Goal: Information Seeking & Learning: Learn about a topic

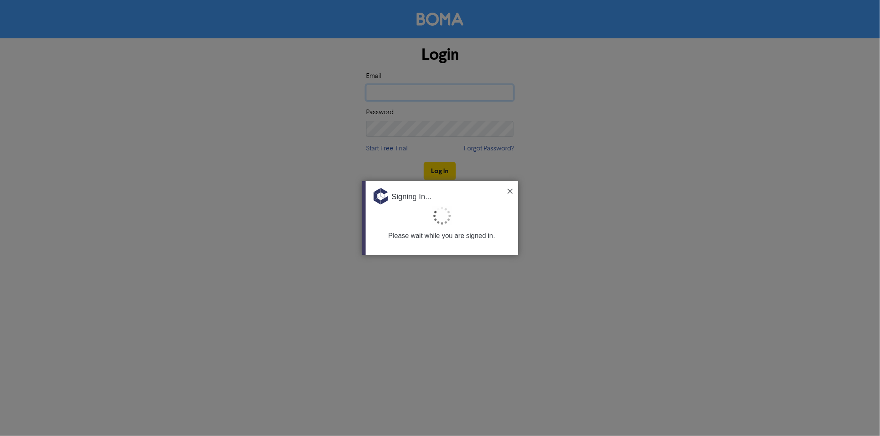
type input "[PERSON_NAME][EMAIL_ADDRESS][DOMAIN_NAME][PERSON_NAME]"
click at [509, 190] on img at bounding box center [510, 191] width 5 height 5
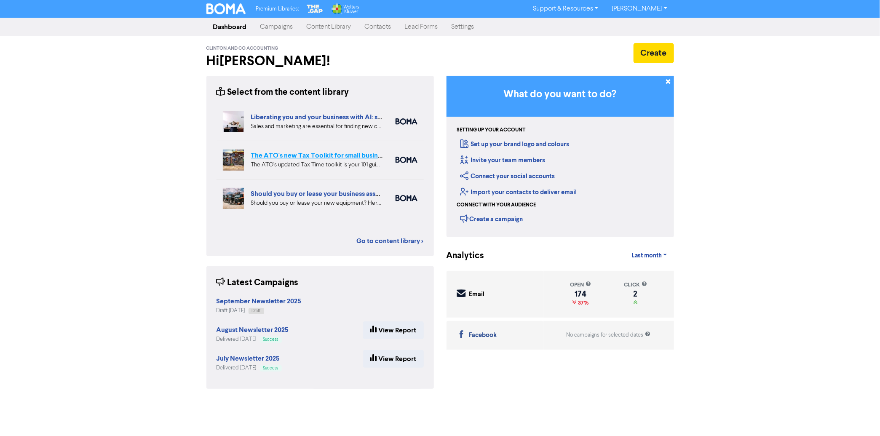
click at [312, 158] on link "The ATO's new Tax Toolkit for small business owners" at bounding box center [331, 155] width 161 height 8
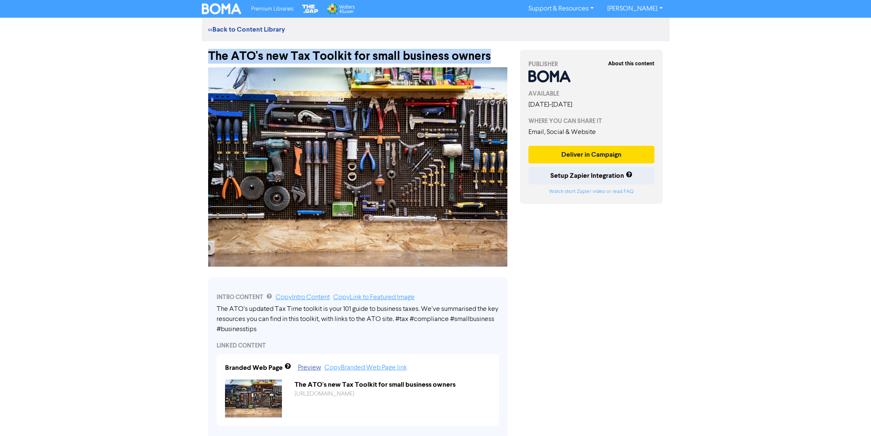
drag, startPoint x: 210, startPoint y: 56, endPoint x: 509, endPoint y: 54, distance: 298.3
click at [512, 55] on div "The ATO's new Tax Toolkit for small business owners" at bounding box center [358, 52] width 312 height 22
copy div "The ATO's new Tax Toolkit for small business owners"
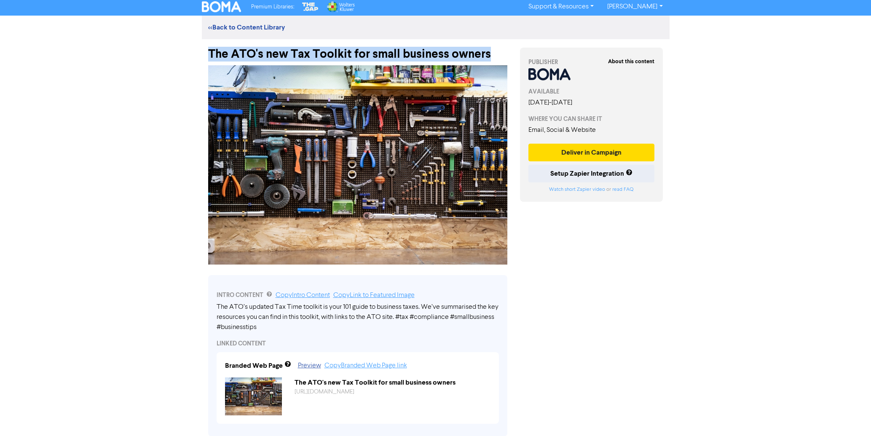
scroll to position [3, 0]
click at [244, 25] on link "<< Back to Content Library" at bounding box center [246, 27] width 77 height 8
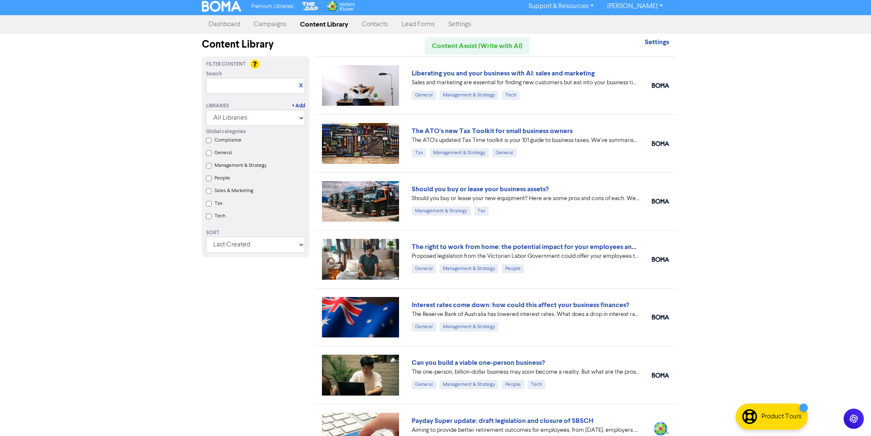
scroll to position [5, 0]
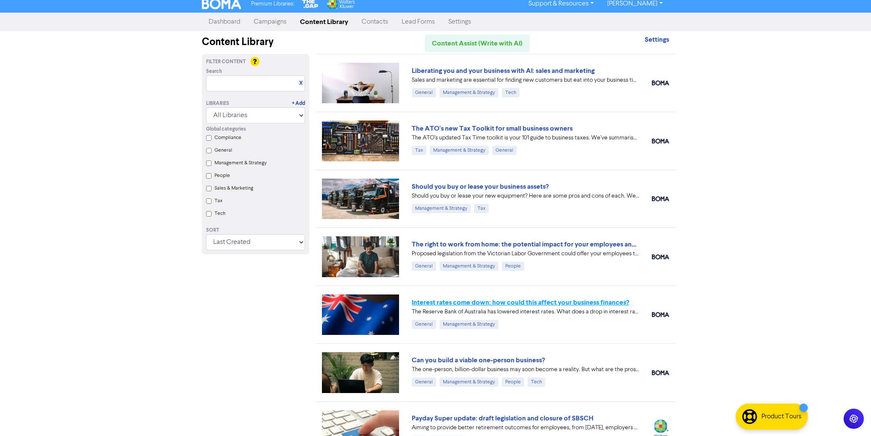
click at [563, 305] on link "Interest rates come down: how could this affect your business finances?" at bounding box center [520, 302] width 217 height 8
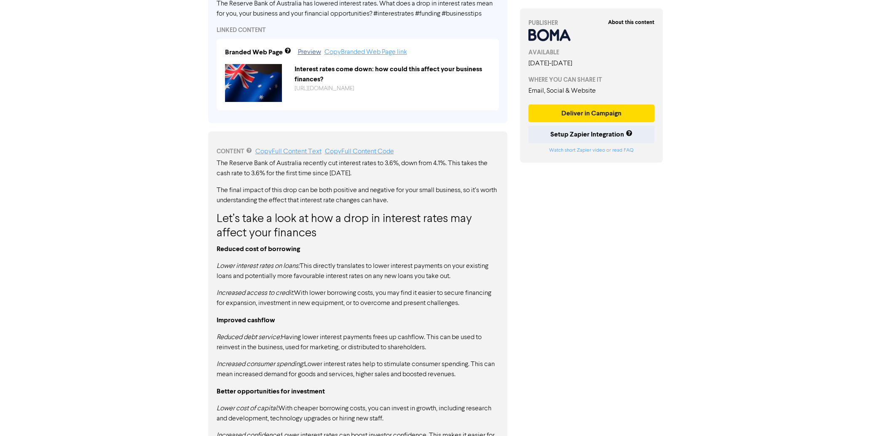
scroll to position [322, 0]
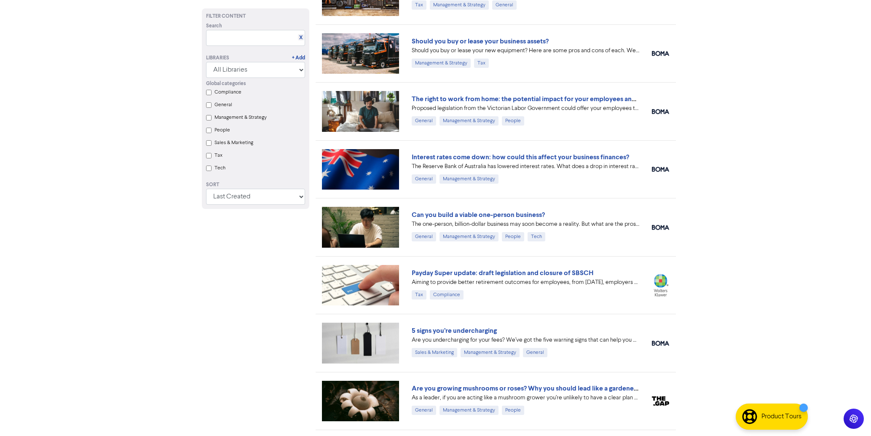
scroll to position [201, 0]
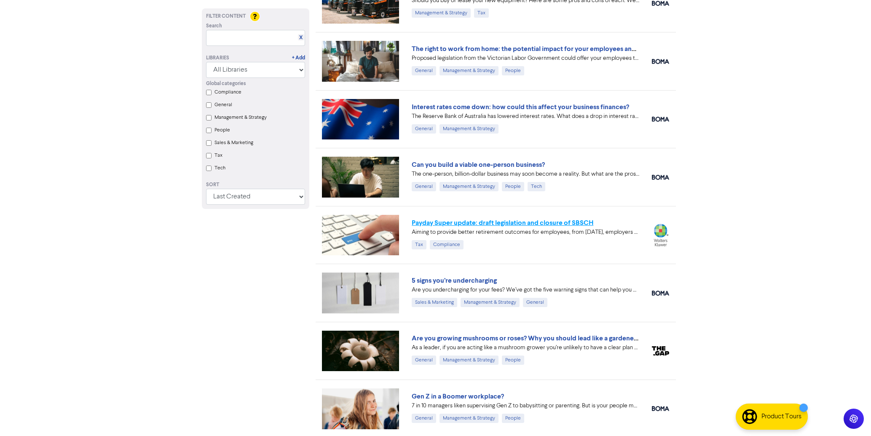
click at [530, 223] on link "Payday Super update: draft legislation and closure of SBSCH" at bounding box center [503, 223] width 182 height 8
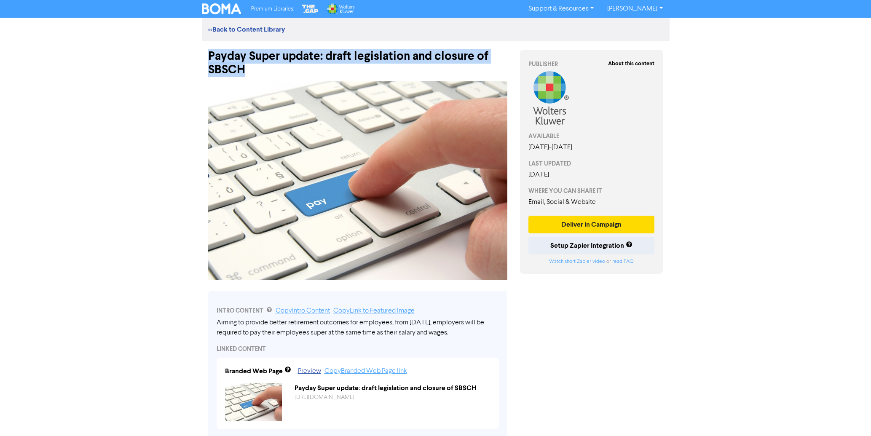
drag, startPoint x: 210, startPoint y: 54, endPoint x: 266, endPoint y: 76, distance: 60.2
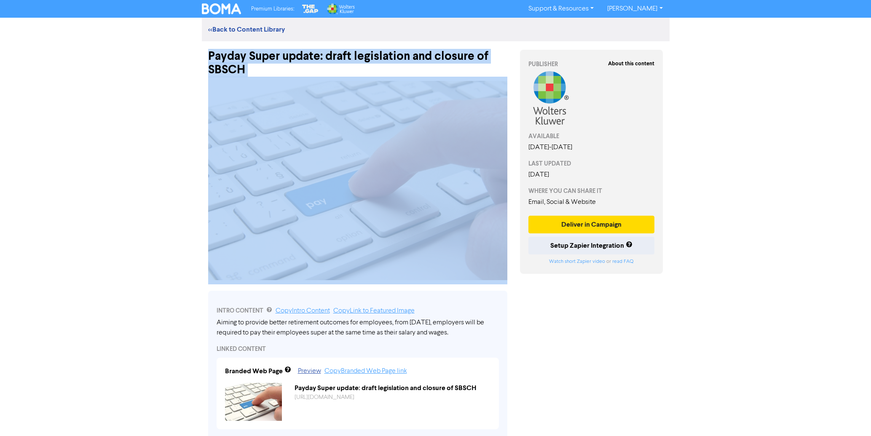
copy div "Payday Super update: draft legislation and closure of SBSCH"
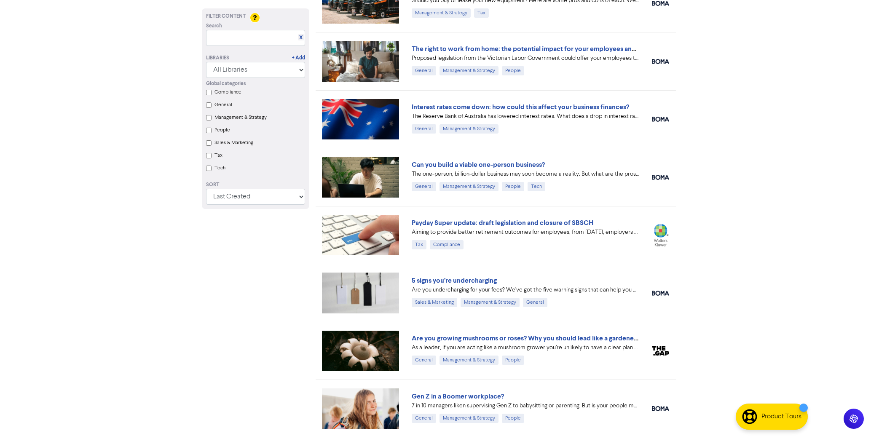
scroll to position [203, 0]
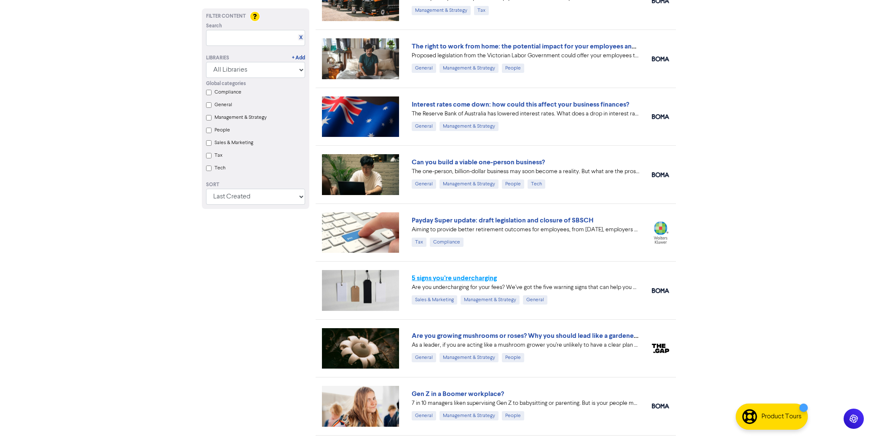
click at [466, 276] on link "5 signs you’re undercharging" at bounding box center [454, 278] width 85 height 8
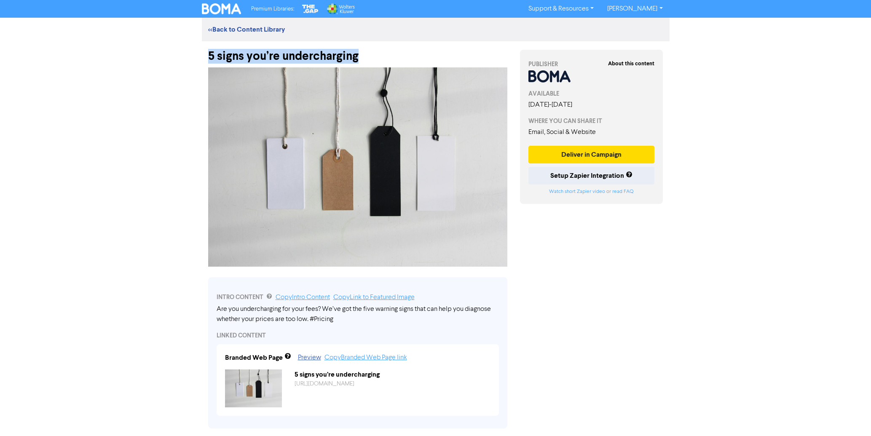
drag, startPoint x: 210, startPoint y: 54, endPoint x: 368, endPoint y: 56, distance: 158.0
click at [368, 56] on div "5 signs you’re undercharging" at bounding box center [357, 52] width 299 height 22
copy div "5 signs you’re undercharging"
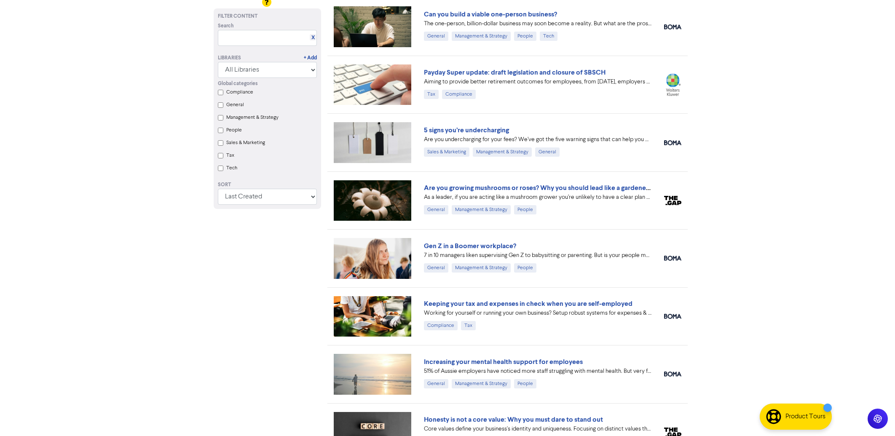
scroll to position [379, 0]
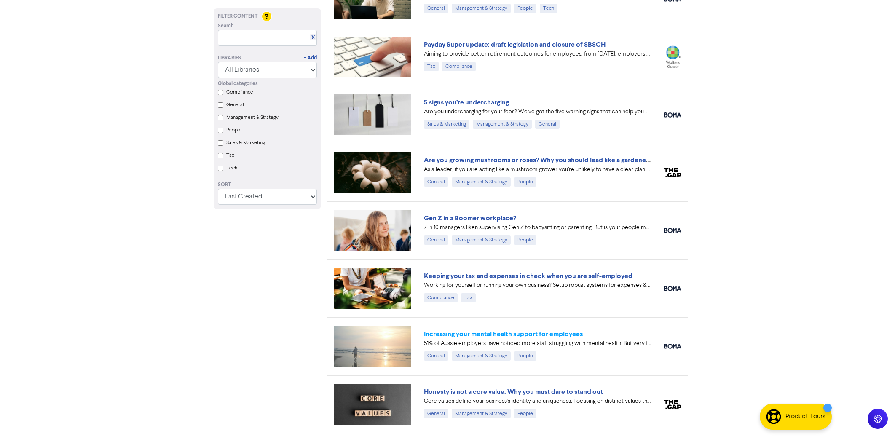
click at [557, 335] on link "Increasing your mental health support for employees" at bounding box center [503, 334] width 159 height 8
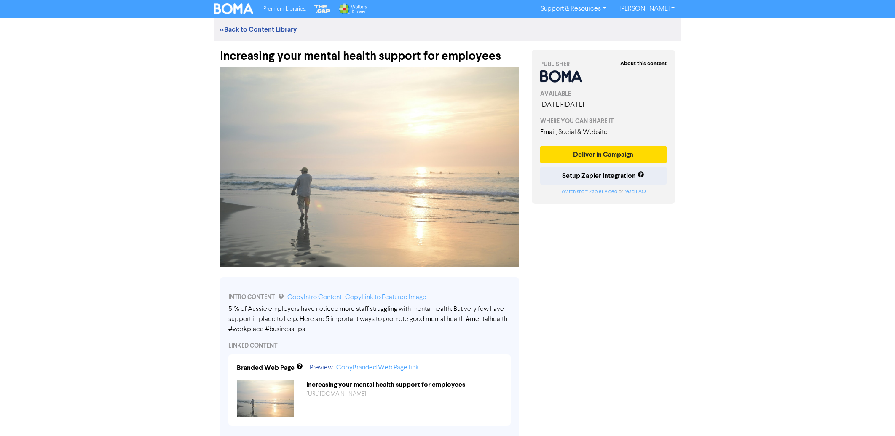
drag, startPoint x: 221, startPoint y: 56, endPoint x: 501, endPoint y: 59, distance: 280.2
click at [501, 59] on div "Increasing your mental health support for employees" at bounding box center [369, 52] width 299 height 22
copy div "Increasing your mental health support for employees"
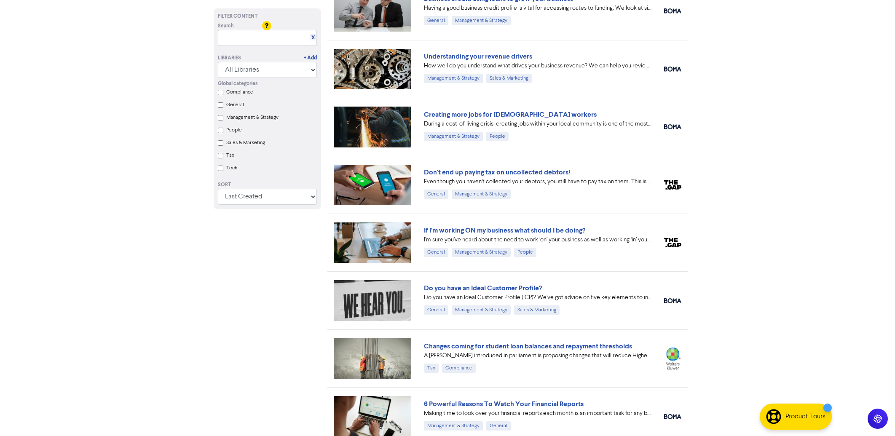
scroll to position [839, 0]
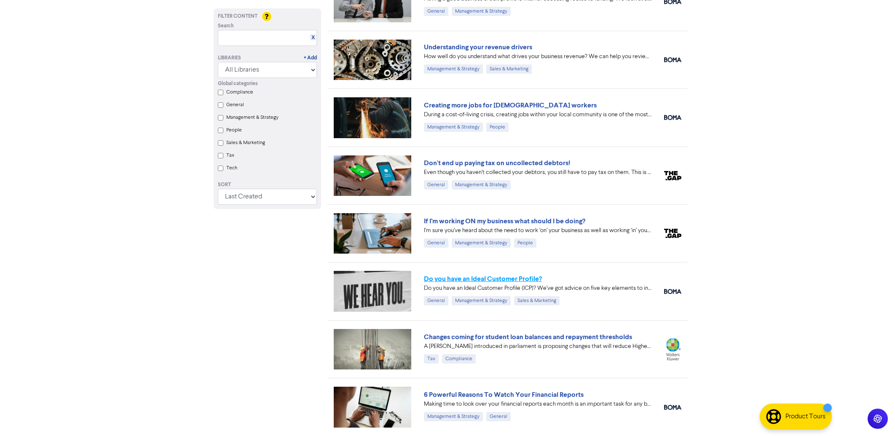
click at [538, 278] on link "Do you have an Ideal Customer Profile?" at bounding box center [483, 279] width 118 height 8
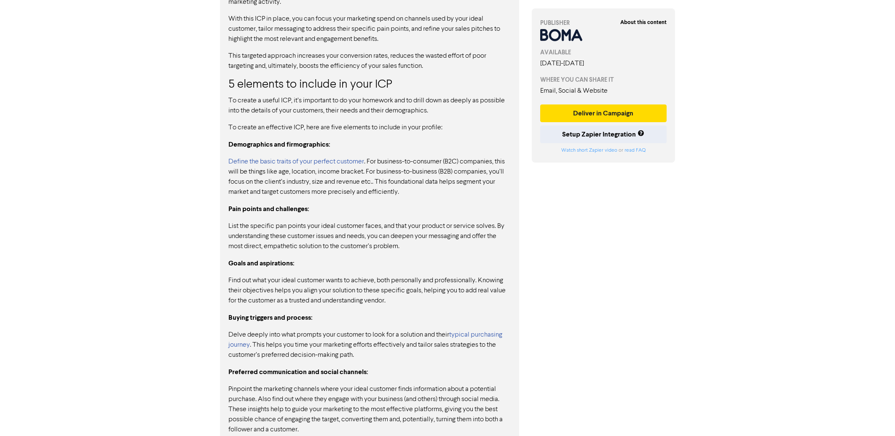
scroll to position [649, 0]
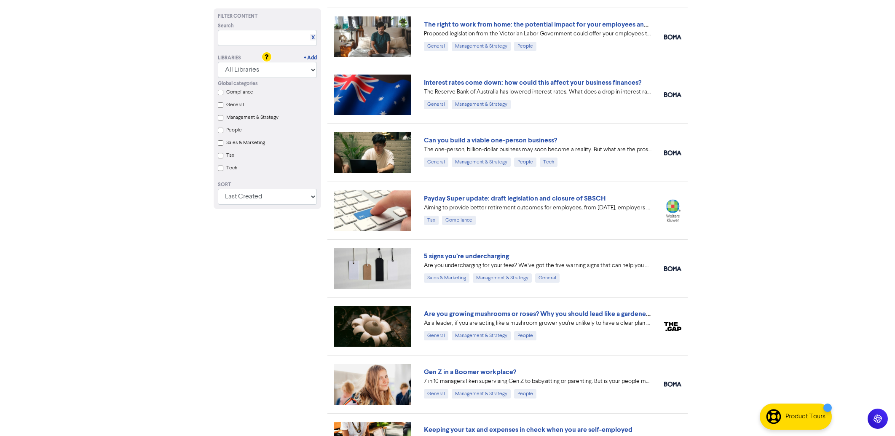
scroll to position [223, 0]
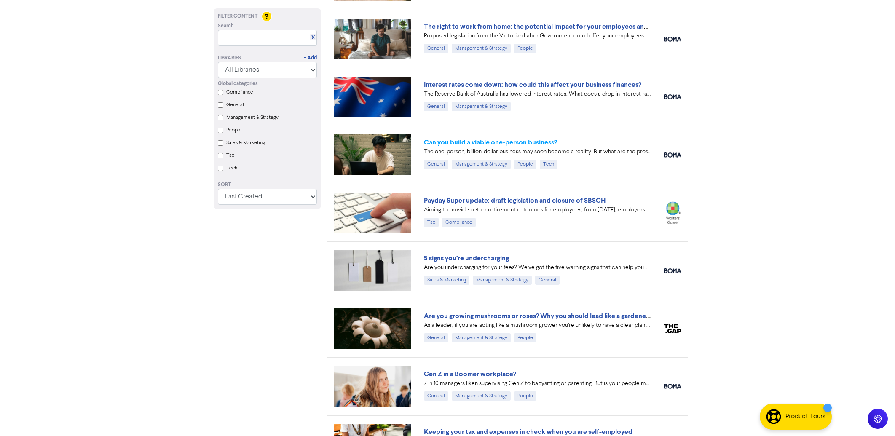
click at [554, 143] on link "Can you build a viable one-person business?" at bounding box center [490, 142] width 133 height 8
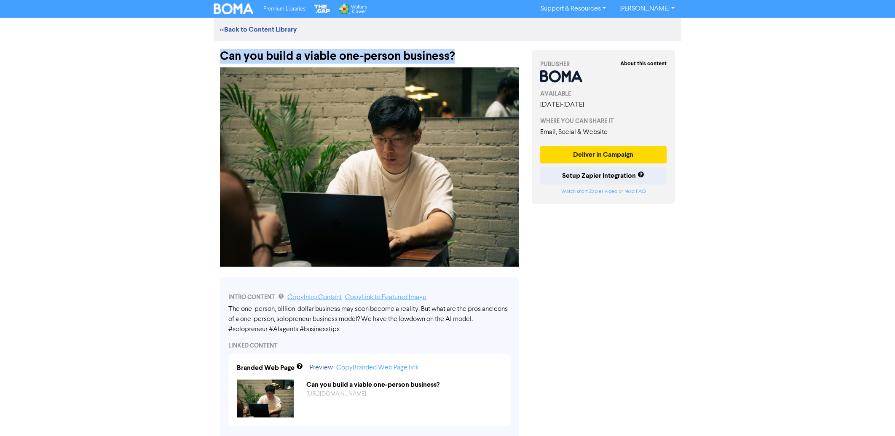
drag, startPoint x: 219, startPoint y: 54, endPoint x: 456, endPoint y: 58, distance: 236.4
click at [456, 58] on div "Can you build a viable one-person business?" at bounding box center [370, 52] width 312 height 22
copy div "Can you build a viable one-person business?"
click at [245, 27] on link "<< Back to Content Library" at bounding box center [258, 29] width 77 height 8
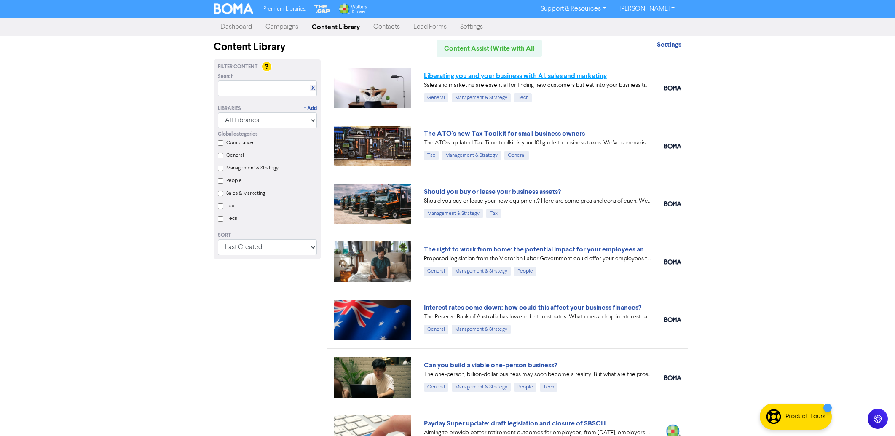
click at [507, 77] on link "Liberating you and your business with AI: sales and marketing" at bounding box center [515, 76] width 183 height 8
